Goal: Browse casually: Explore the website without a specific task or goal

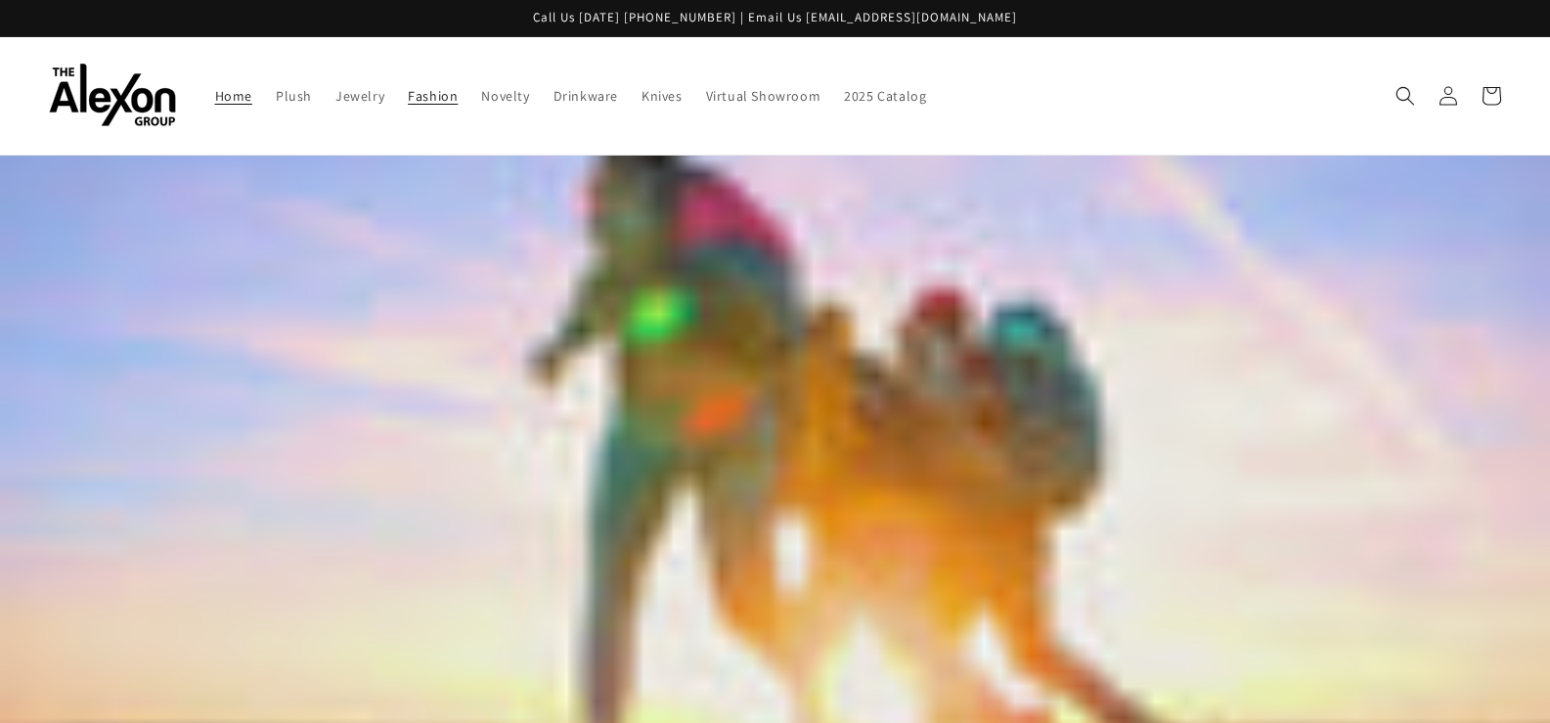
click at [450, 100] on span "Fashion" at bounding box center [433, 96] width 50 height 18
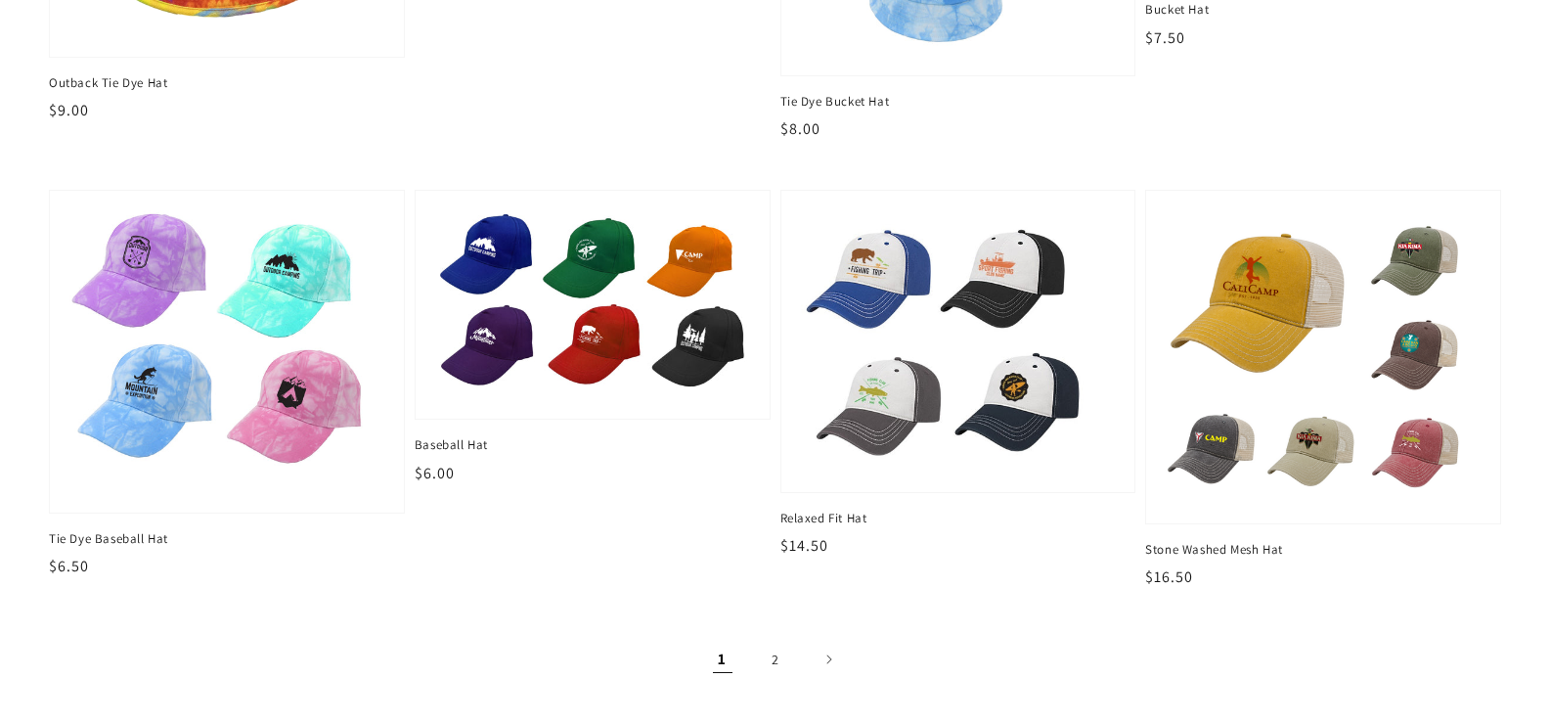
scroll to position [2444, 0]
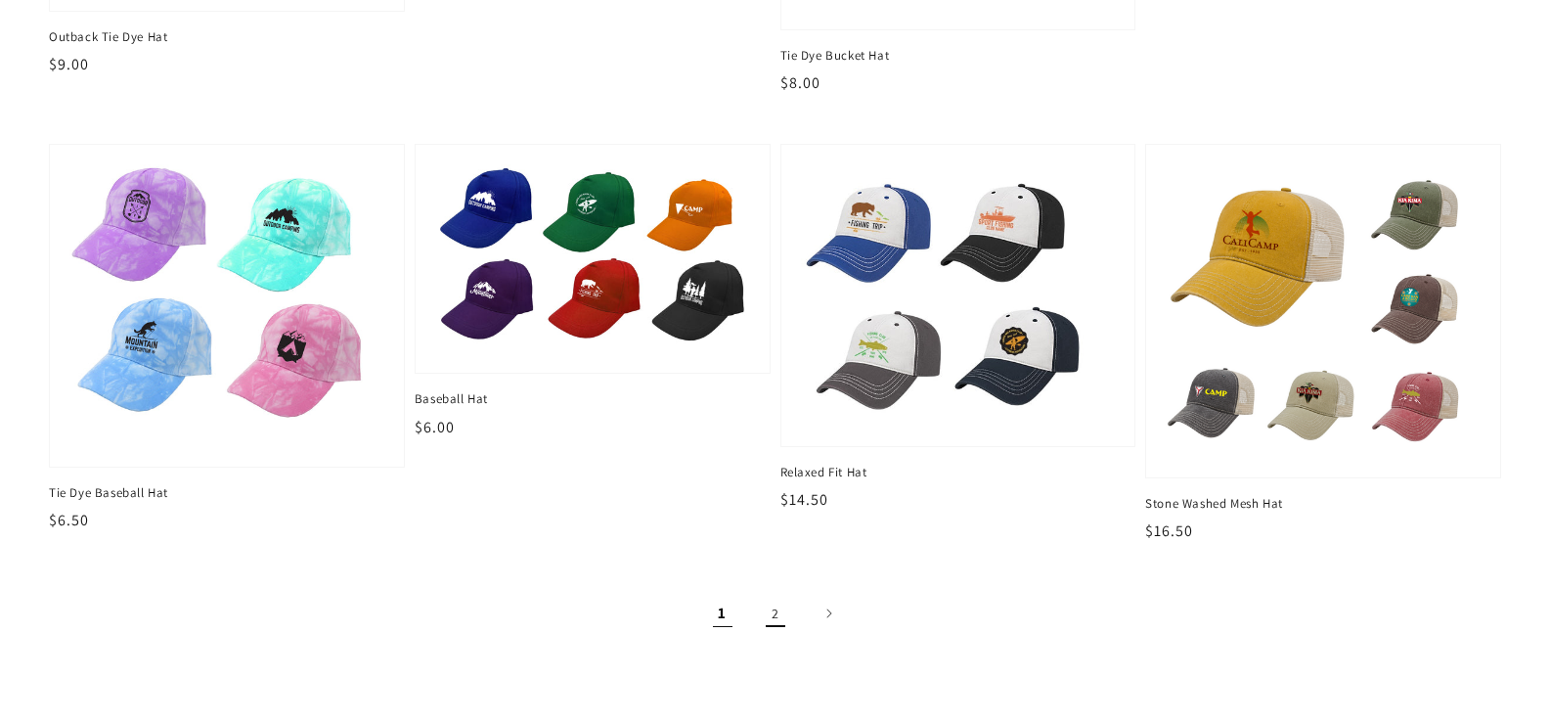
click at [776, 626] on link "2" at bounding box center [775, 612] width 43 height 43
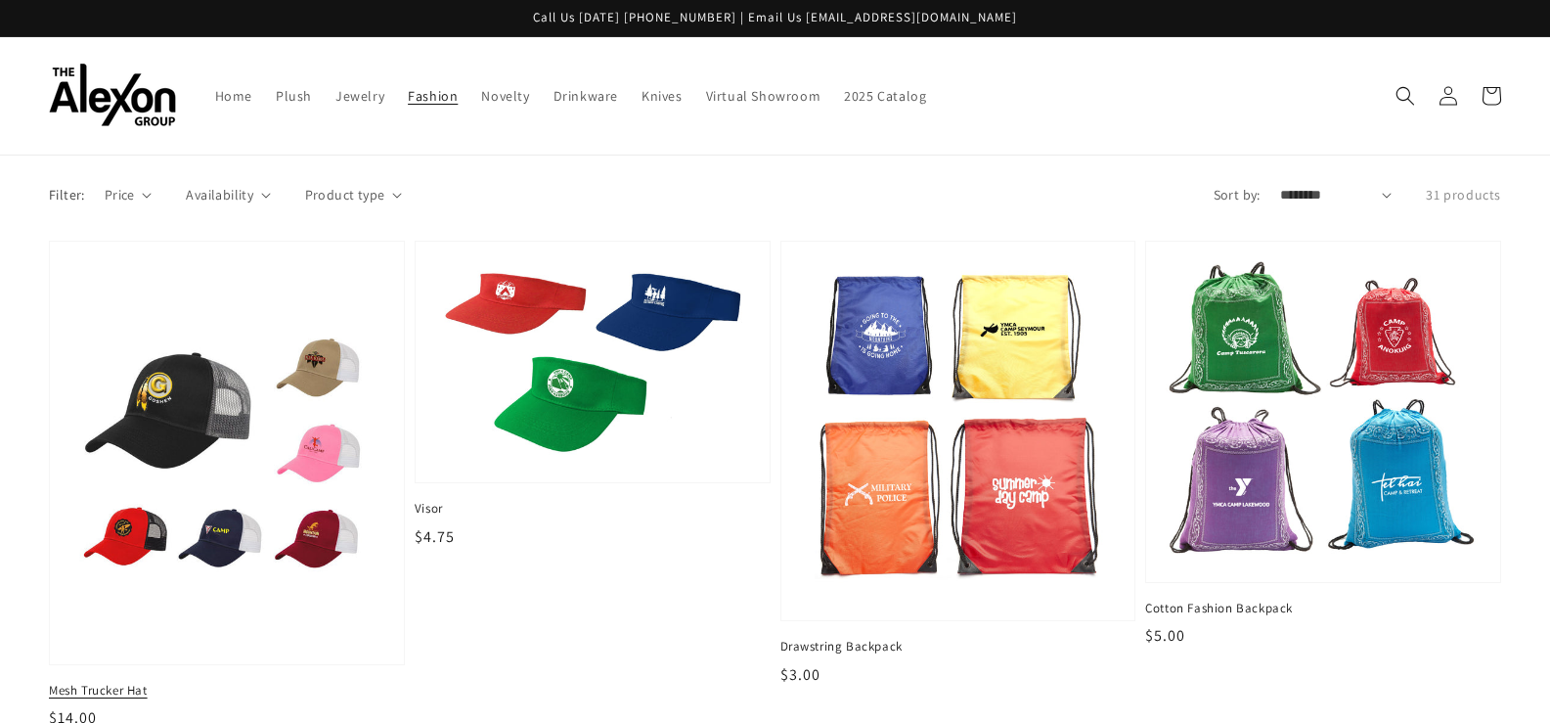
click at [322, 555] on img at bounding box center [227, 452] width 324 height 395
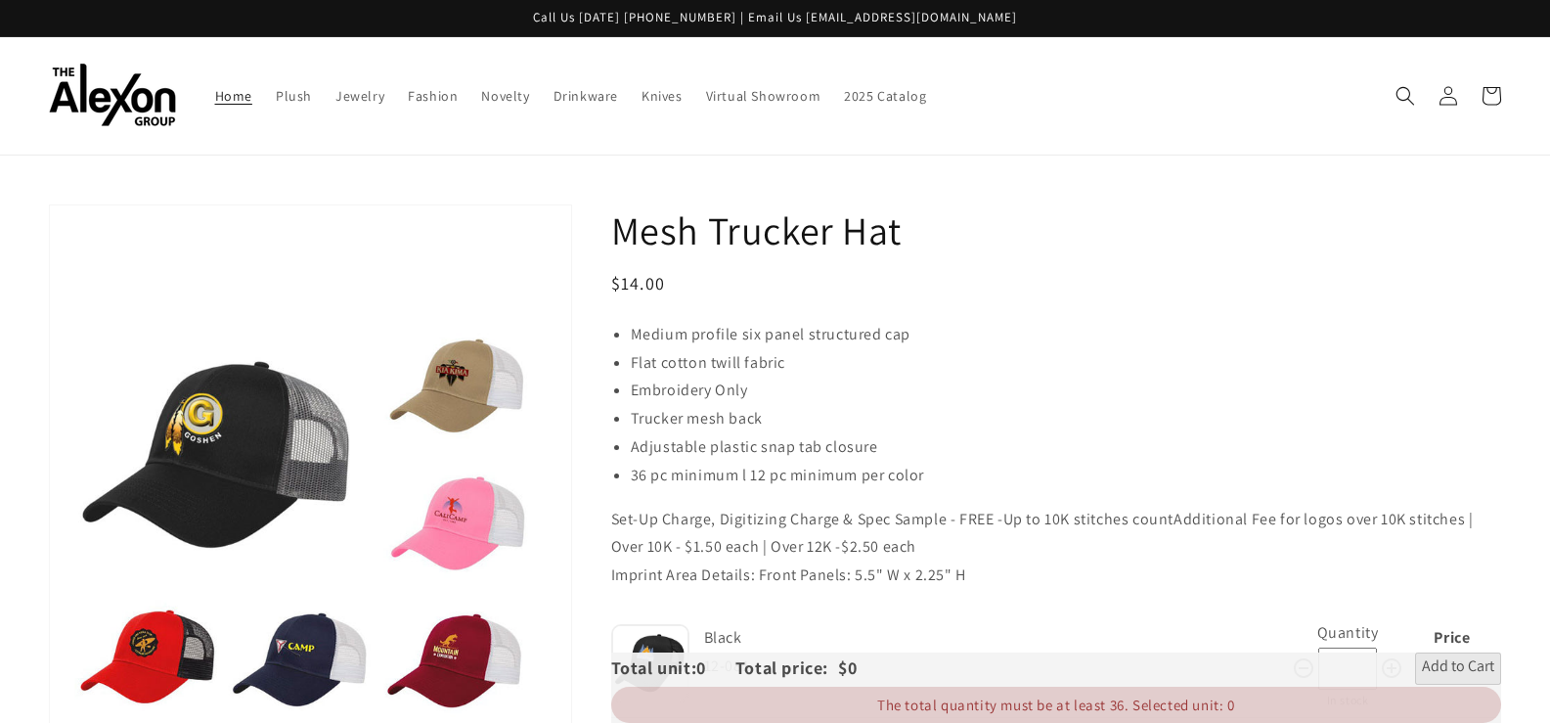
click at [252, 98] on link "Home" at bounding box center [233, 95] width 61 height 41
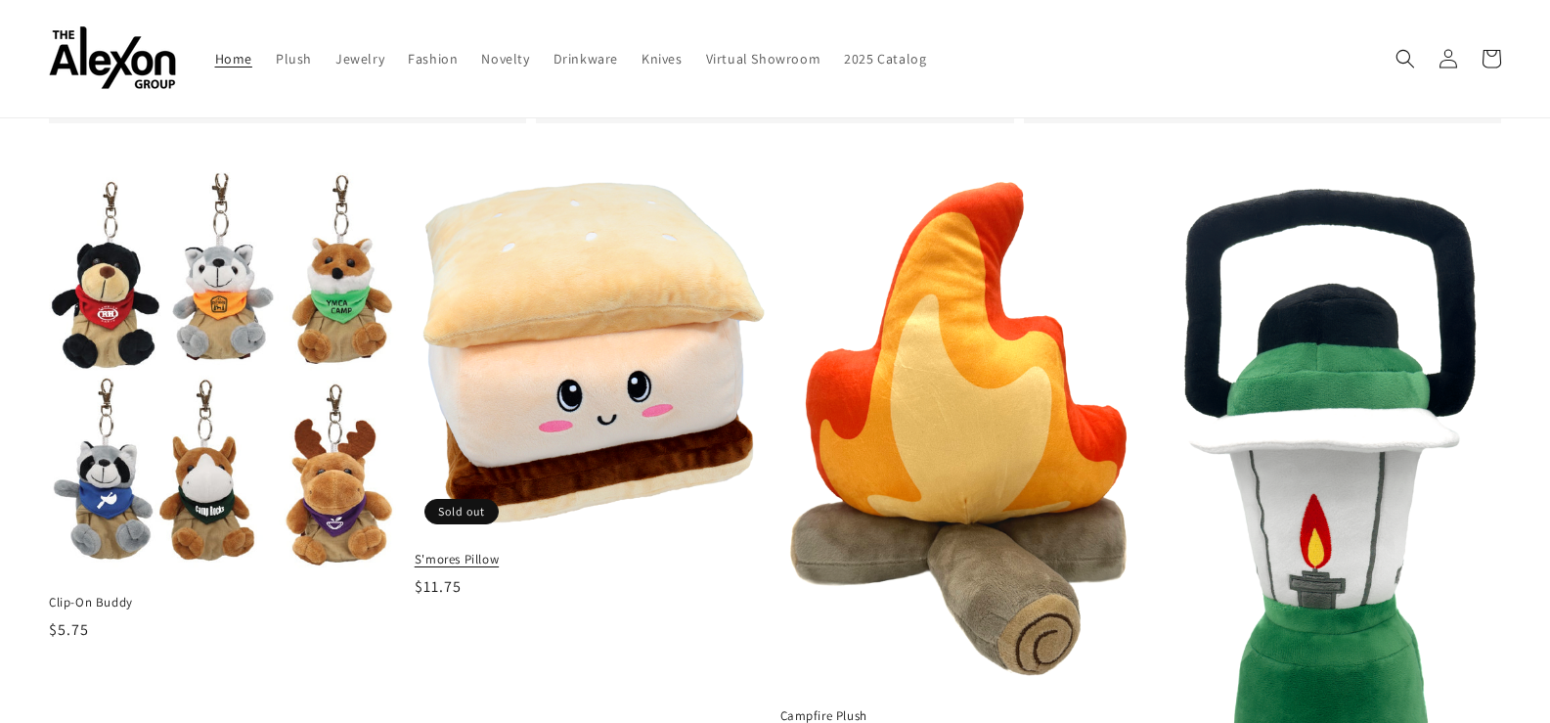
scroll to position [978, 0]
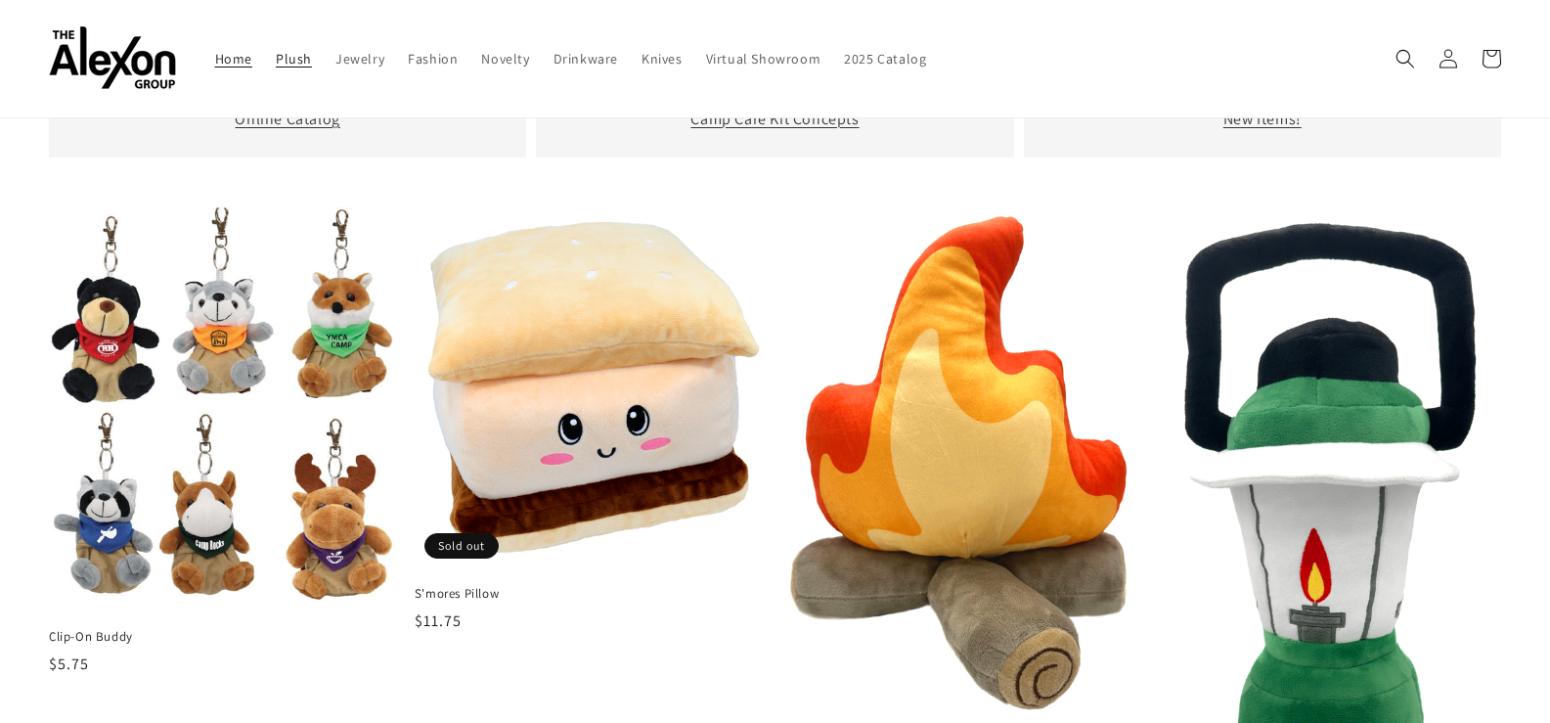
click at [298, 66] on span "Plush" at bounding box center [294, 59] width 36 height 18
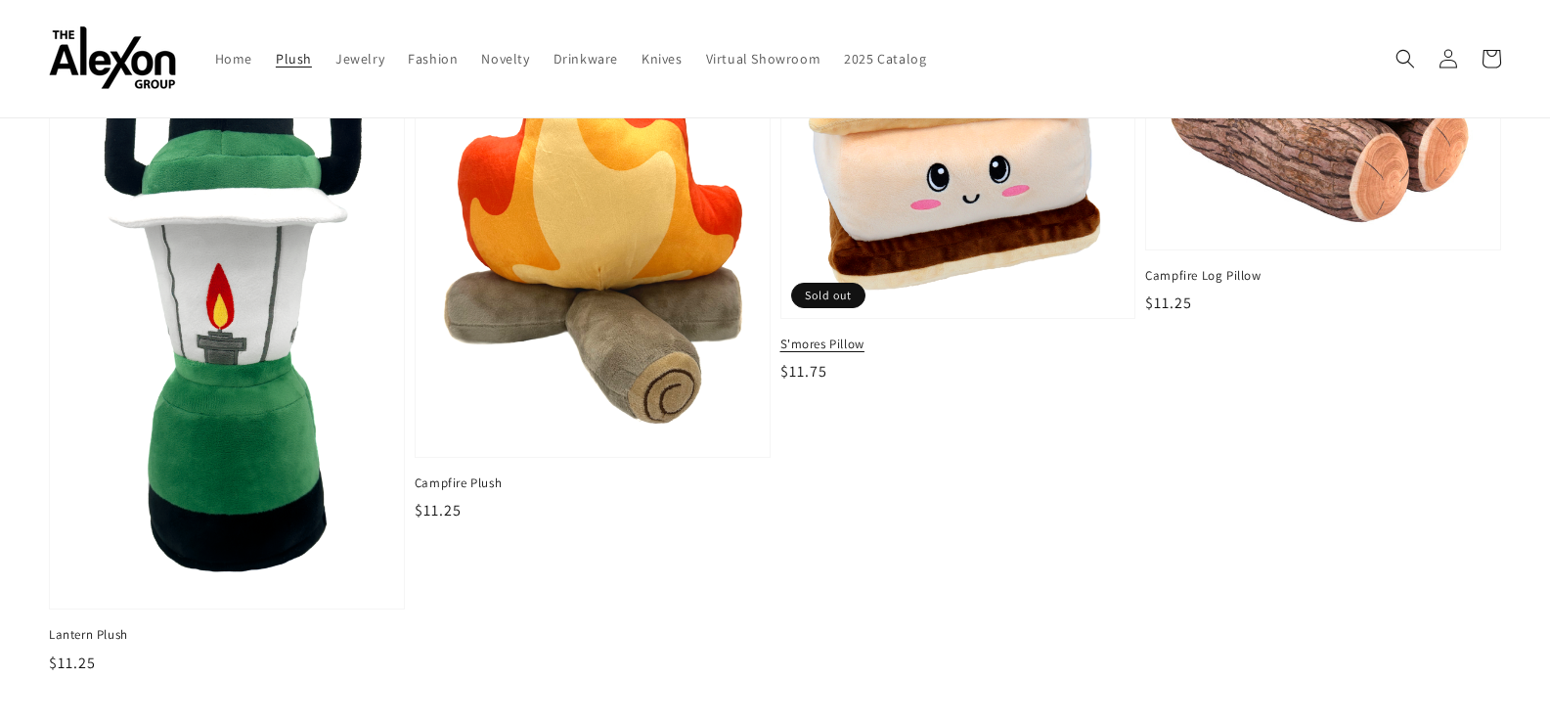
scroll to position [2933, 0]
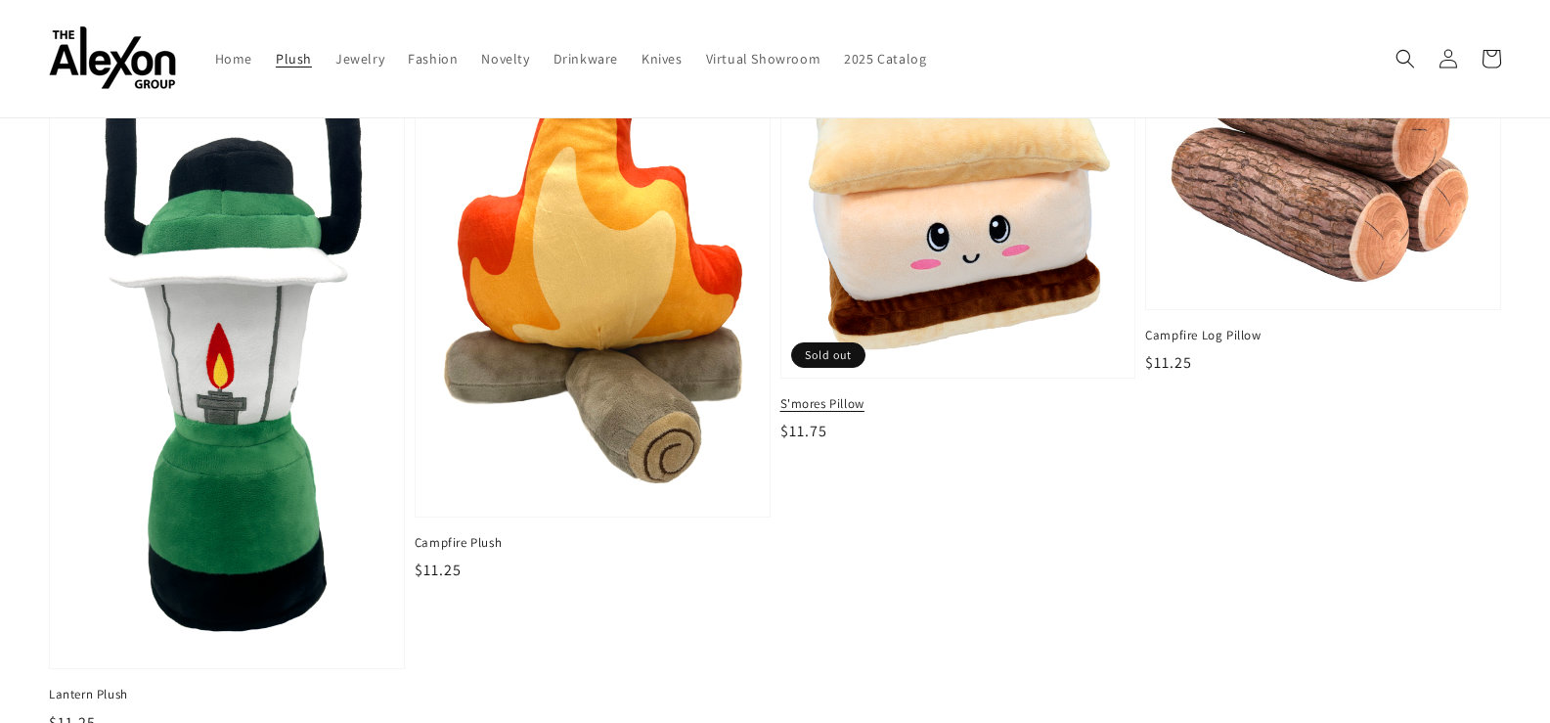
click at [881, 267] on img at bounding box center [958, 198] width 324 height 328
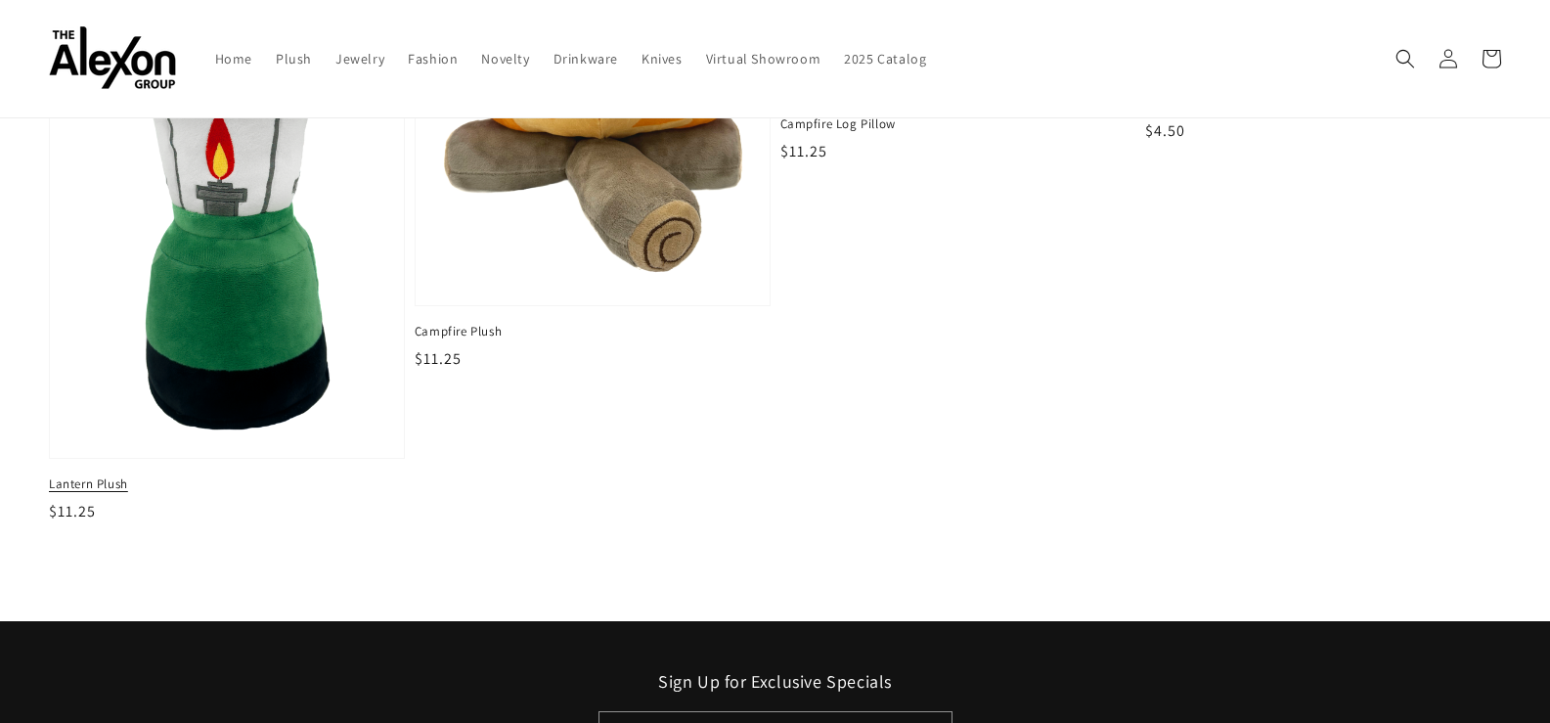
scroll to position [978, 0]
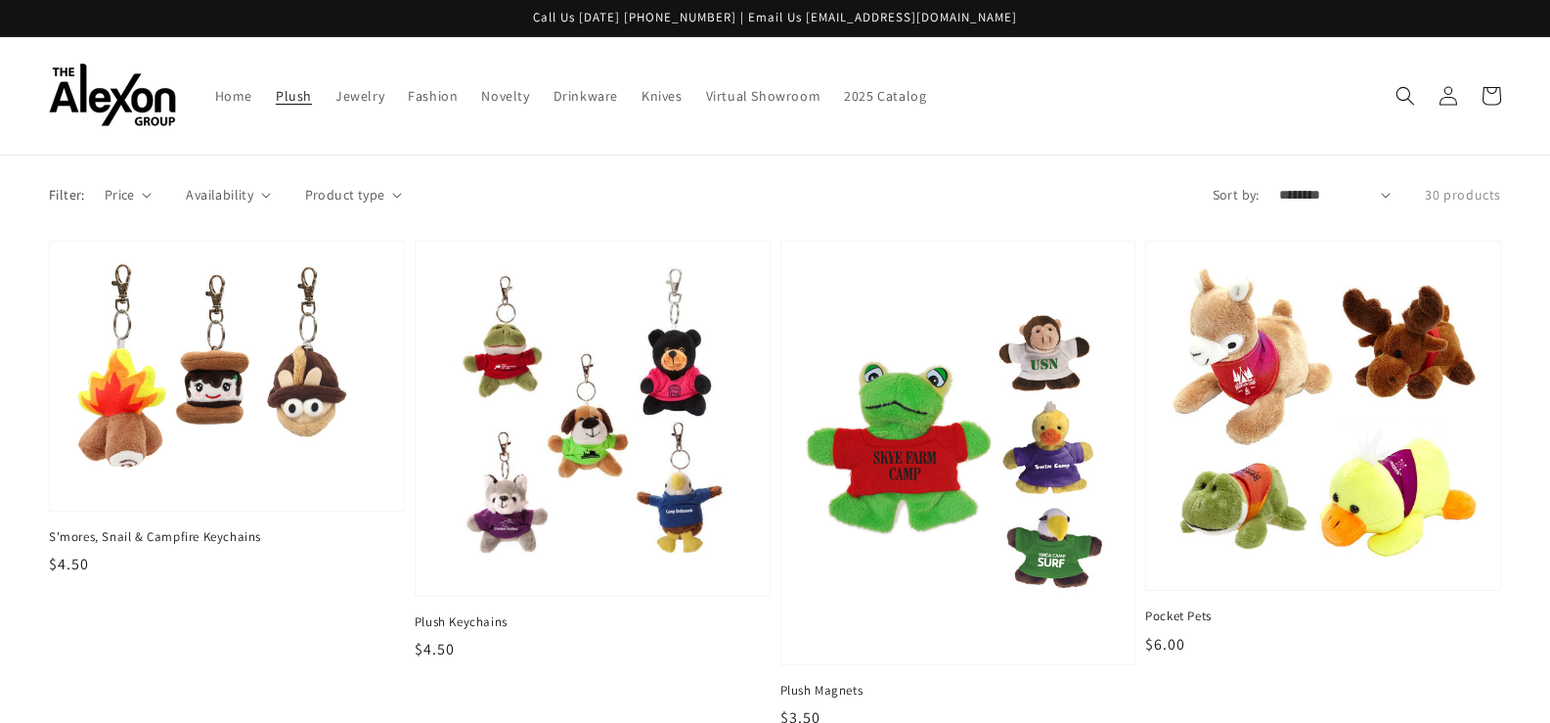
scroll to position [2915, 0]
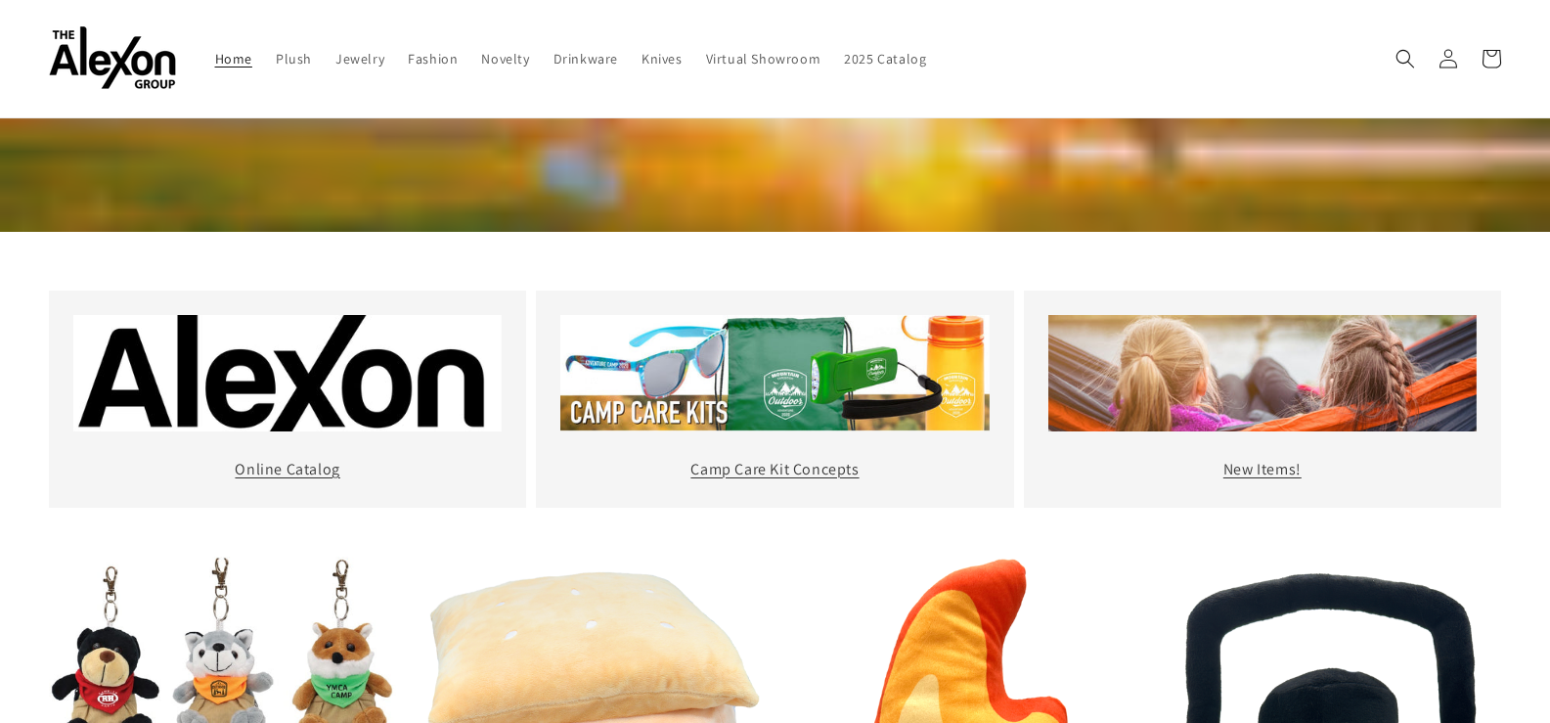
scroll to position [587, 0]
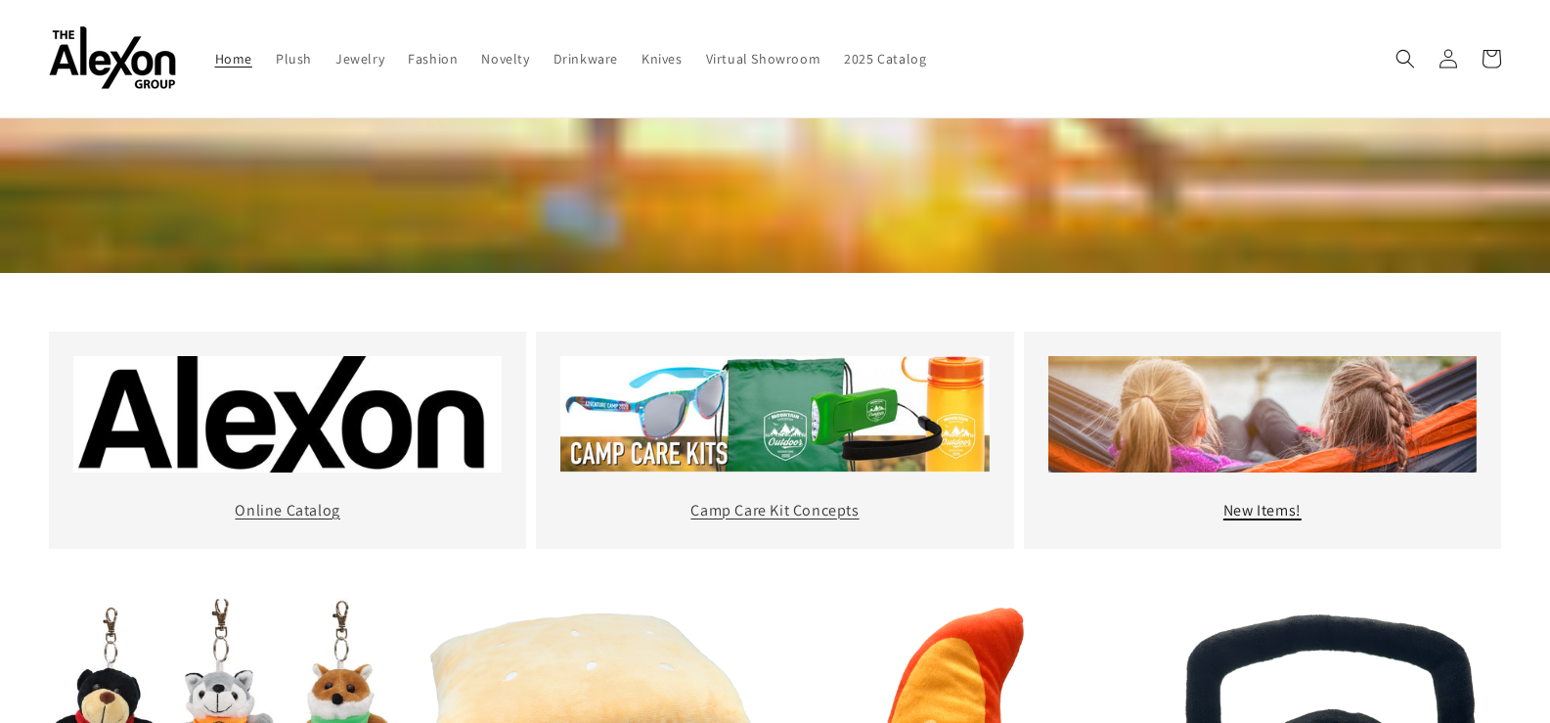
click at [1227, 508] on link "New Items!" at bounding box center [1262, 510] width 78 height 21
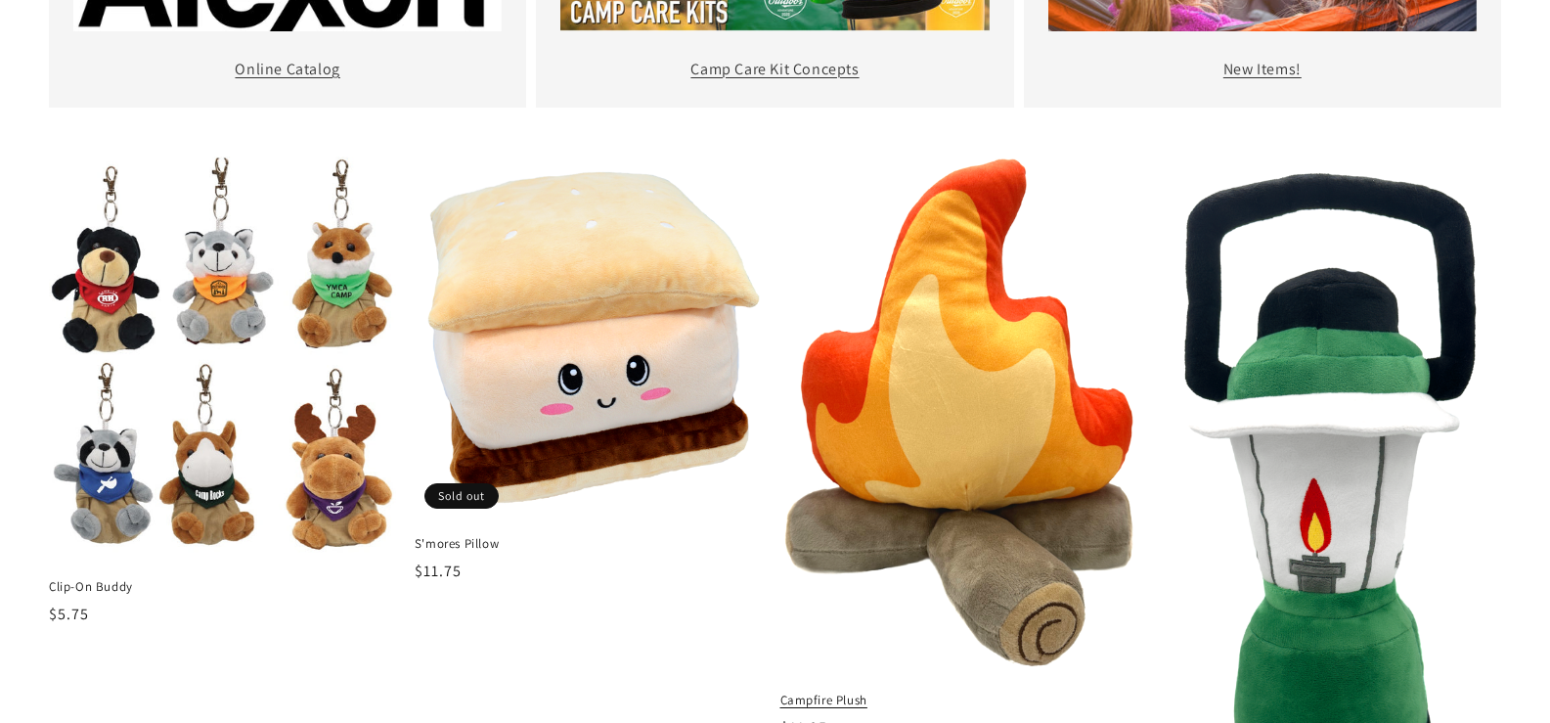
scroll to position [1173, 0]
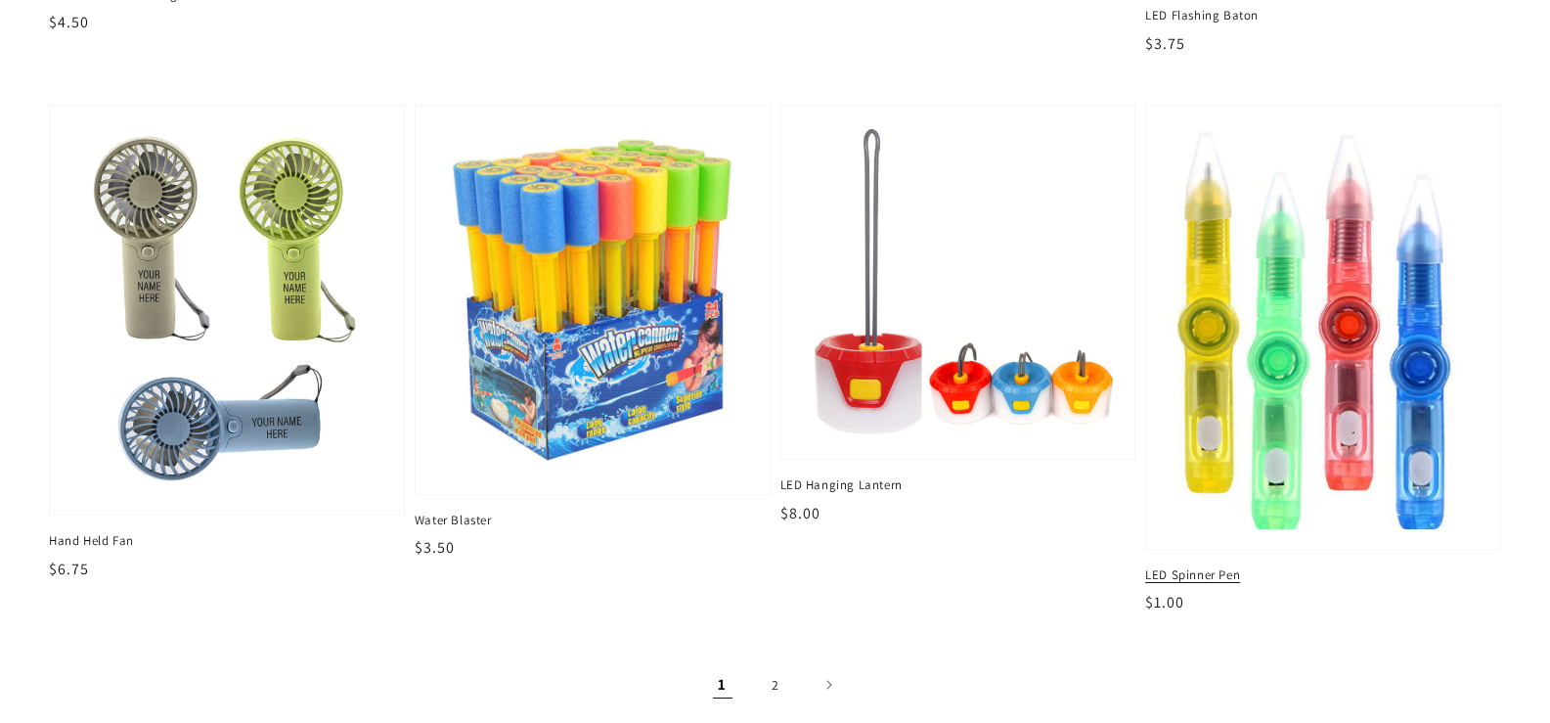
scroll to position [2890, 0]
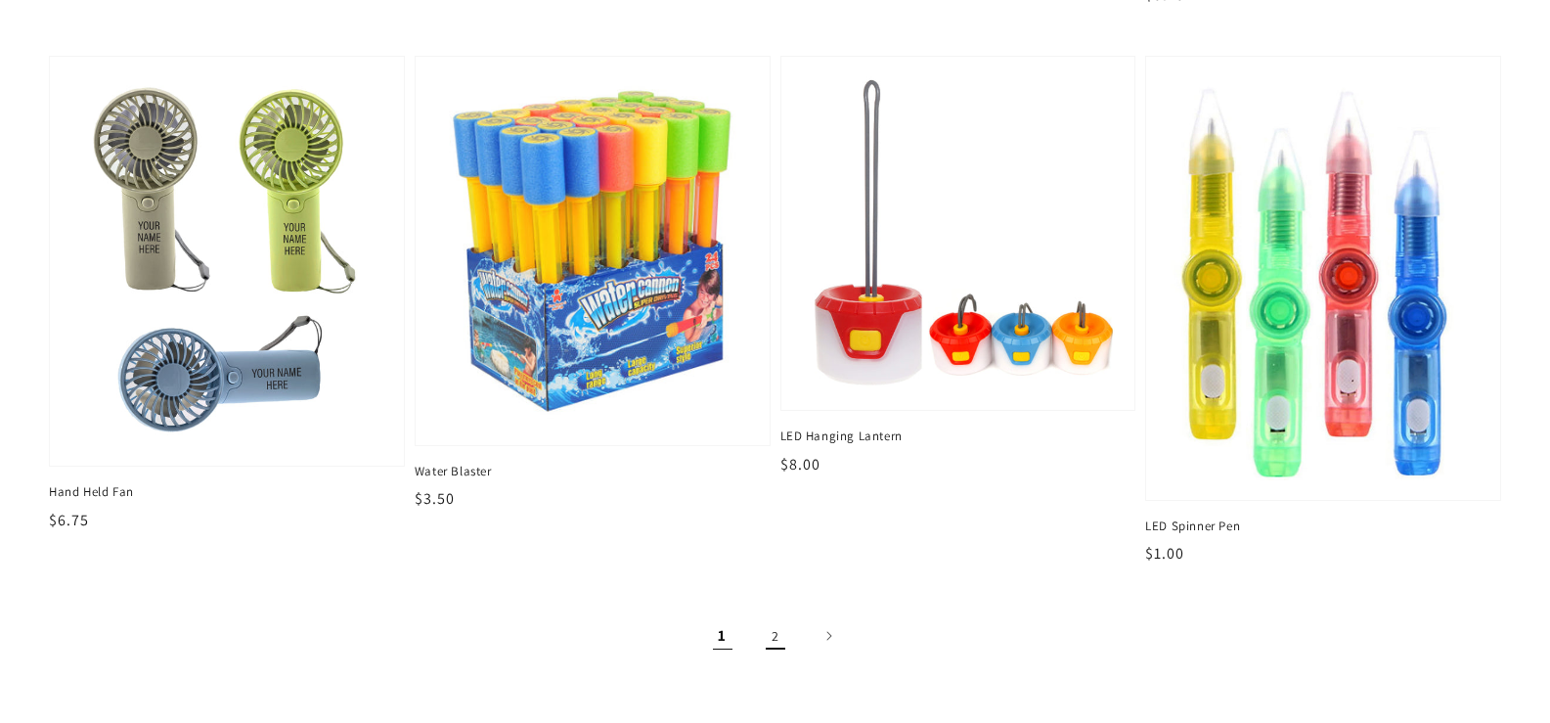
click at [775, 631] on link "2" at bounding box center [775, 635] width 43 height 43
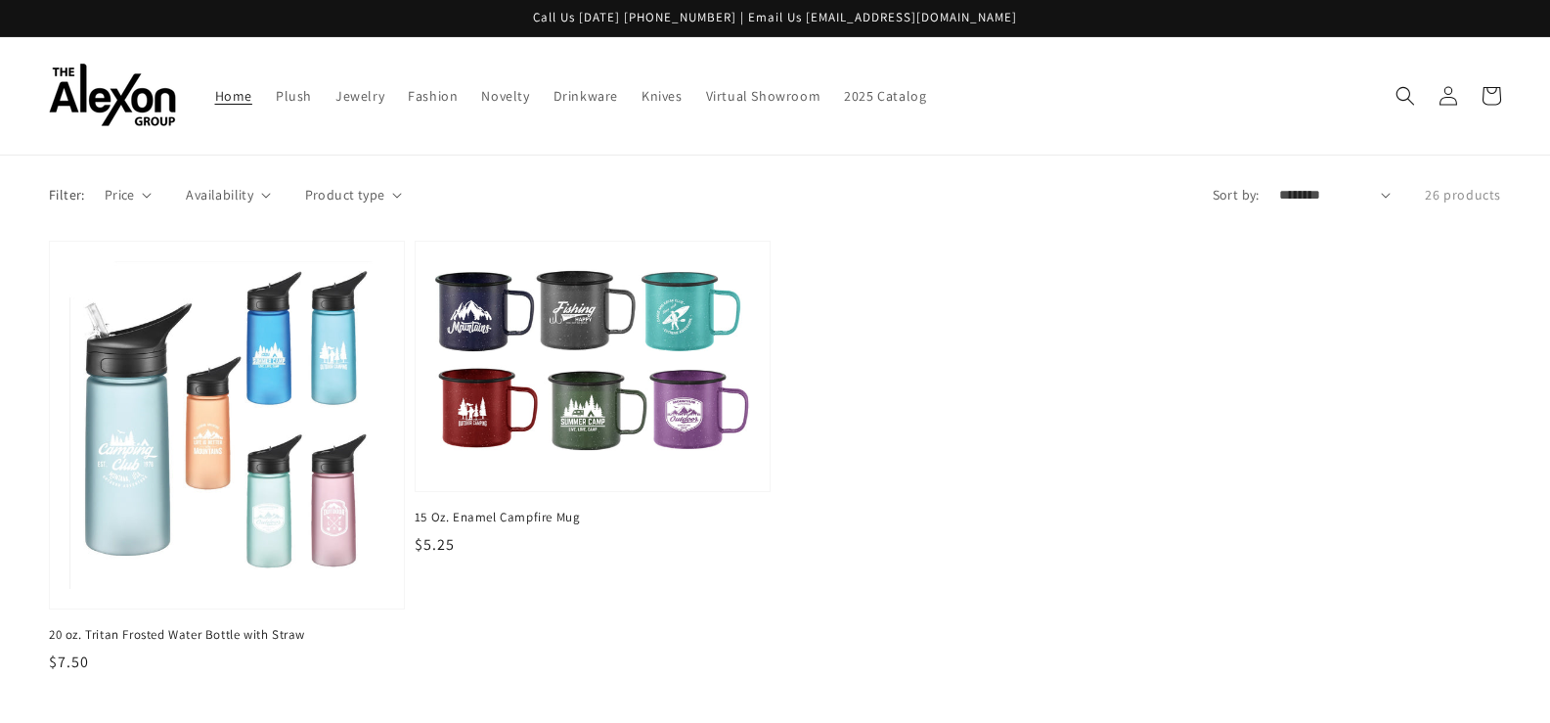
click at [228, 92] on span "Home" at bounding box center [233, 96] width 37 height 18
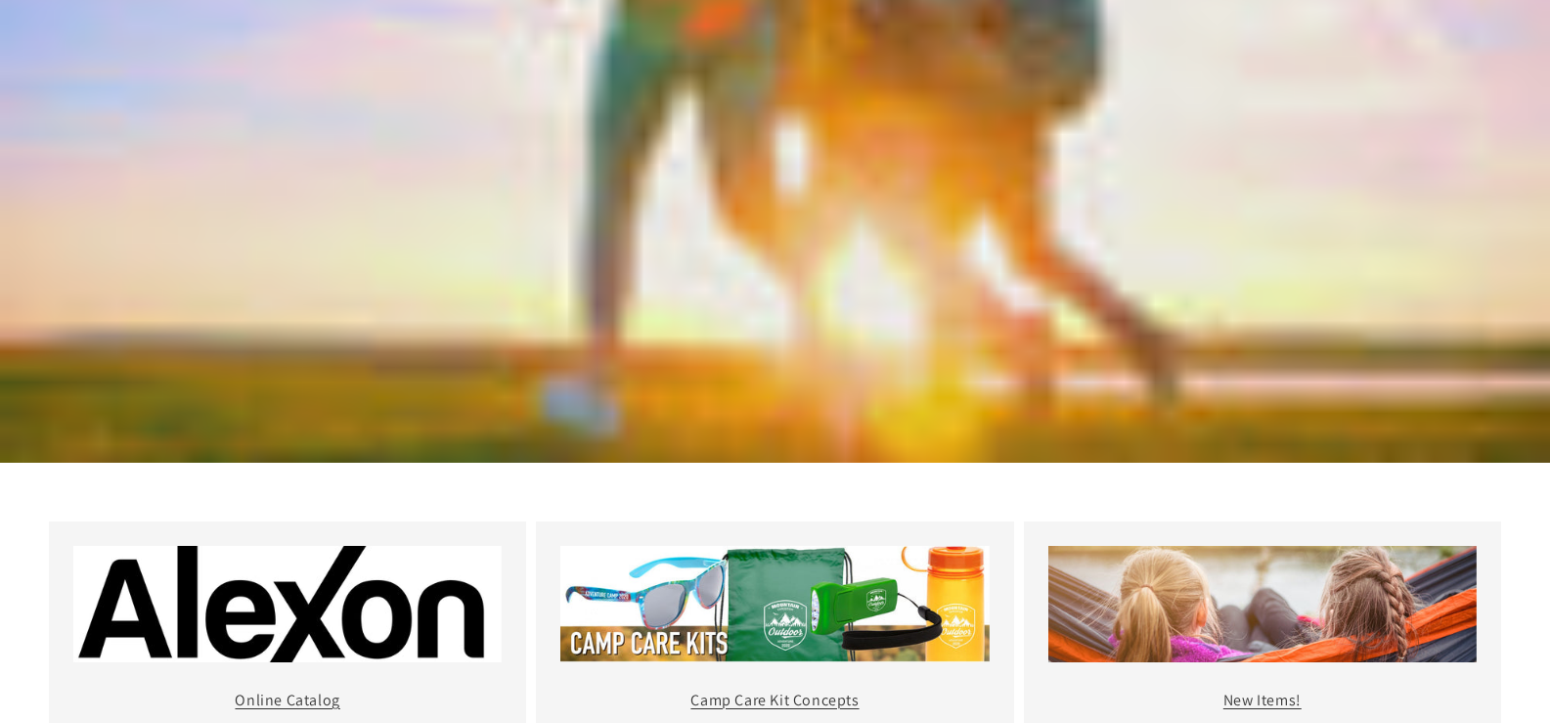
scroll to position [684, 0]
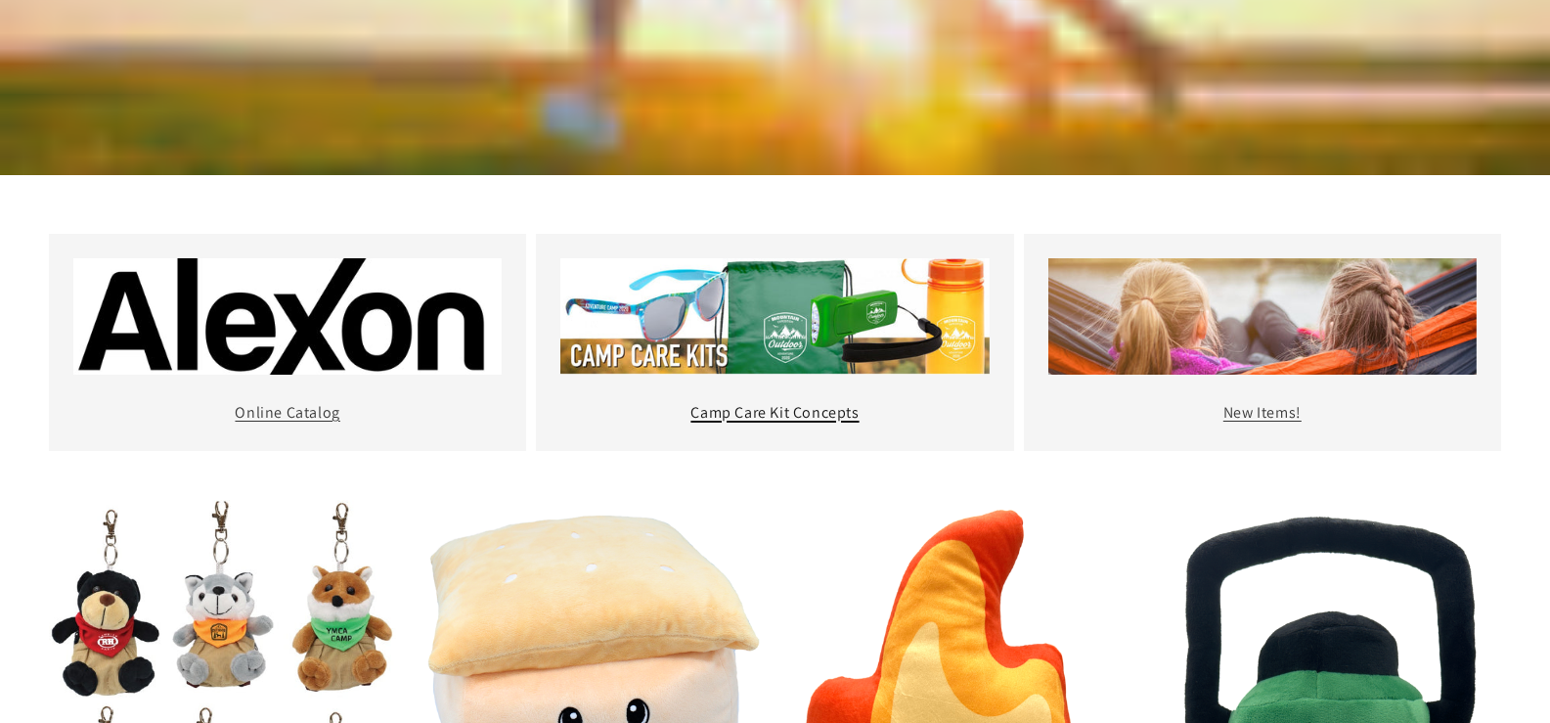
click at [846, 418] on link "Camp Care Kit Concepts" at bounding box center [774, 412] width 168 height 21
